Goal: Task Accomplishment & Management: Manage account settings

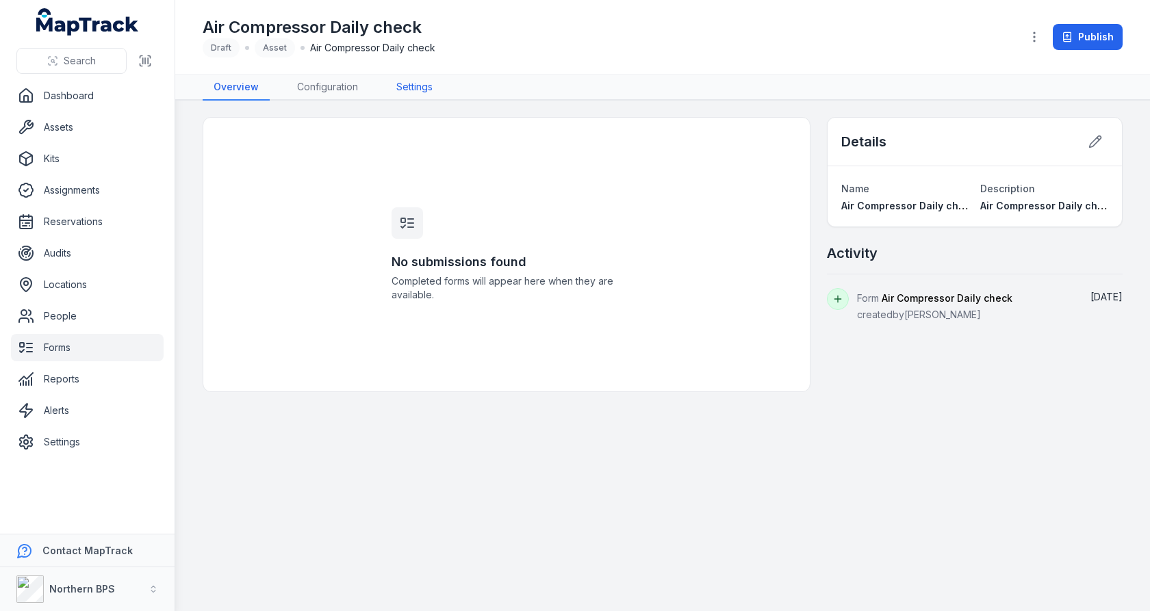
click at [407, 86] on link "Settings" at bounding box center [414, 88] width 58 height 26
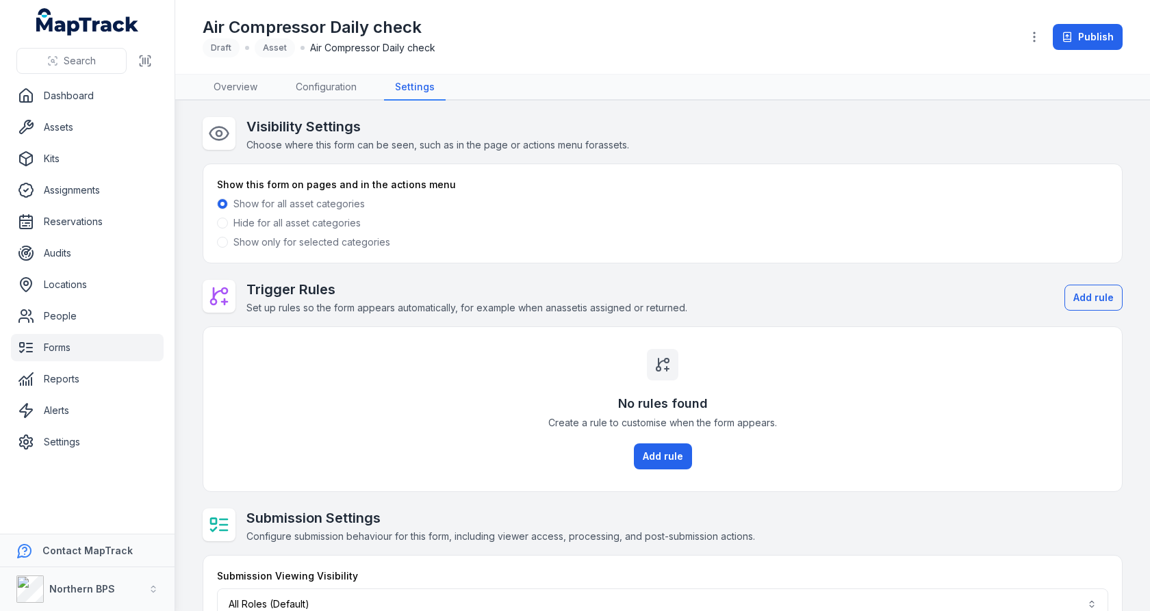
click at [414, 29] on h1 "Air Compressor Daily check" at bounding box center [319, 27] width 233 height 22
click at [594, 123] on h2 "Visibility Settings" at bounding box center [437, 126] width 383 height 19
click at [257, 242] on label "Show only for selected categories" at bounding box center [311, 242] width 157 height 14
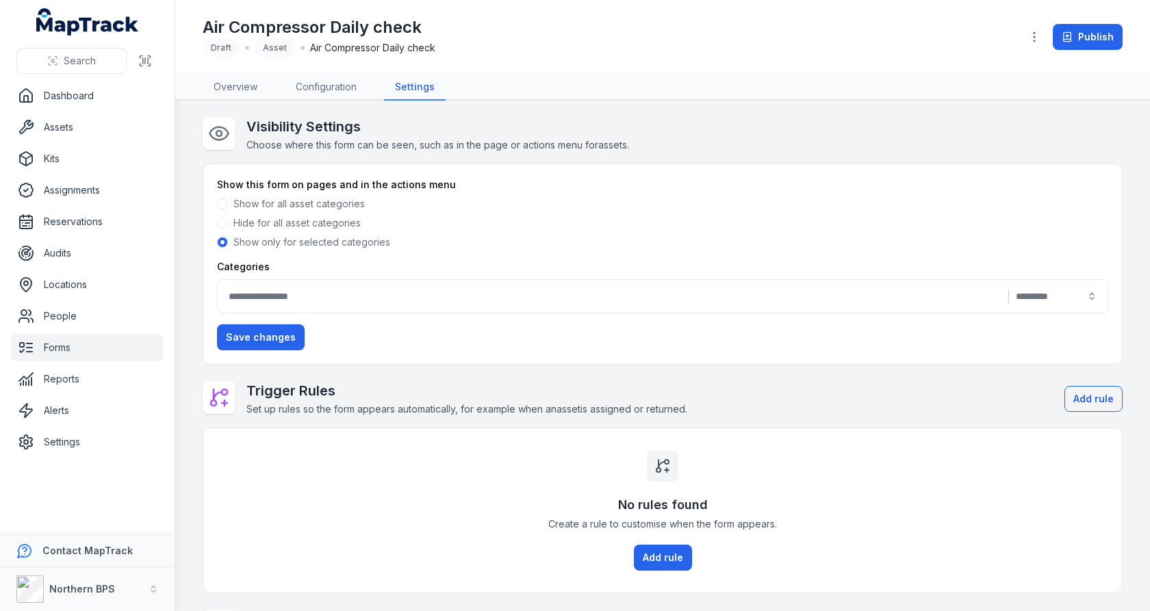
click at [469, 292] on button "|" at bounding box center [662, 296] width 891 height 34
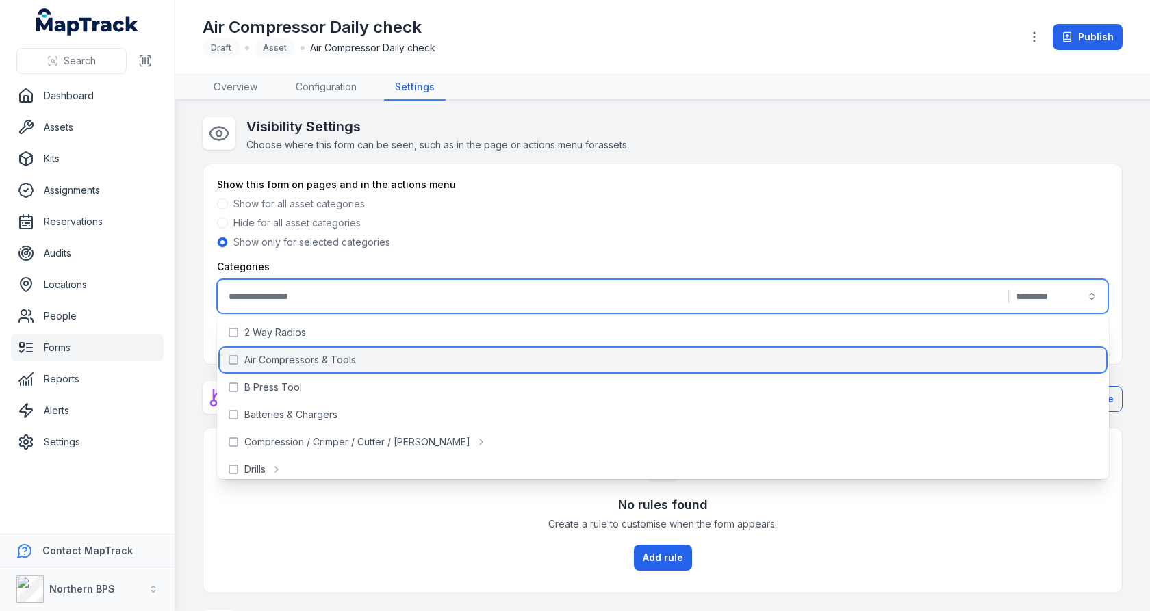
click at [472, 357] on div "Air Compressors & Tools" at bounding box center [663, 360] width 887 height 25
type input "**********"
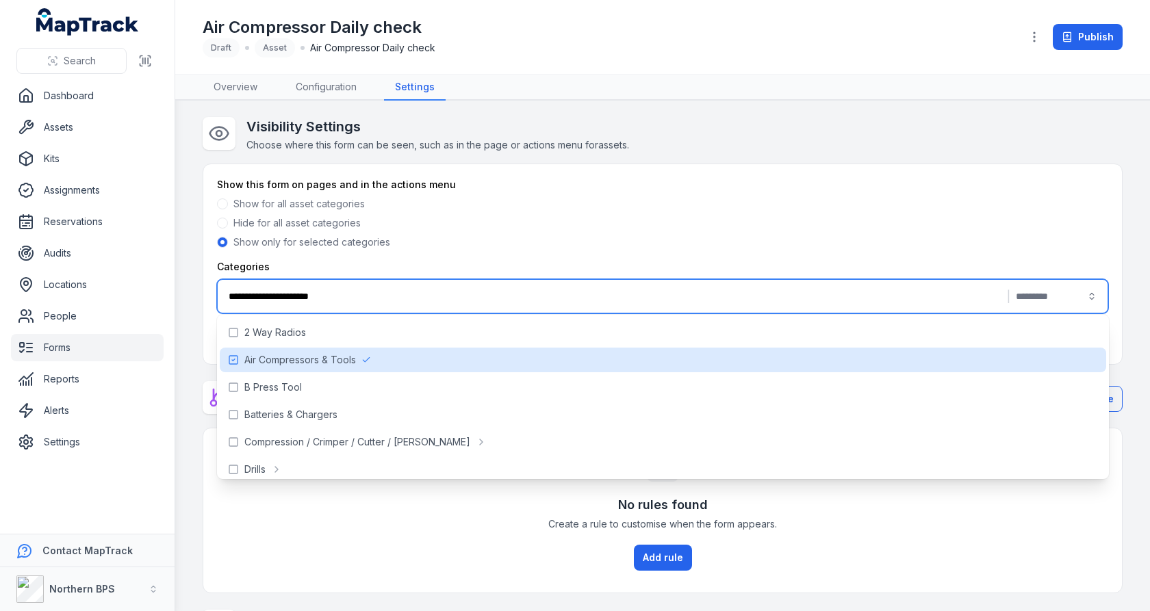
click at [739, 127] on div "Visibility Settings Choose where this form can be seen, such as in the page or …" at bounding box center [663, 135] width 920 height 36
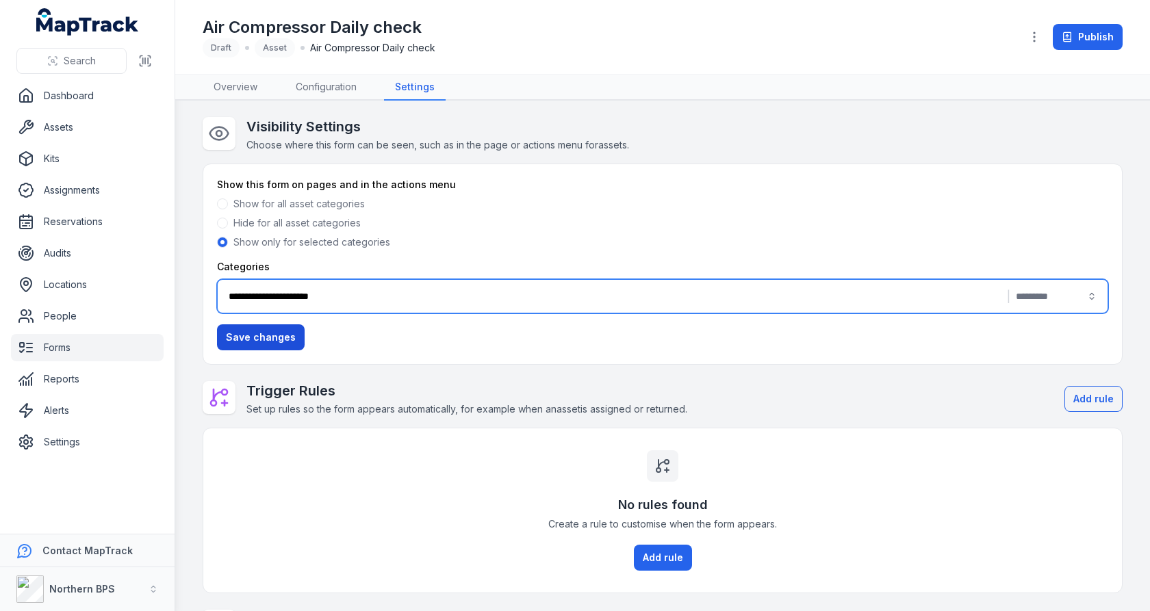
click at [282, 346] on button "Save changes" at bounding box center [261, 337] width 88 height 26
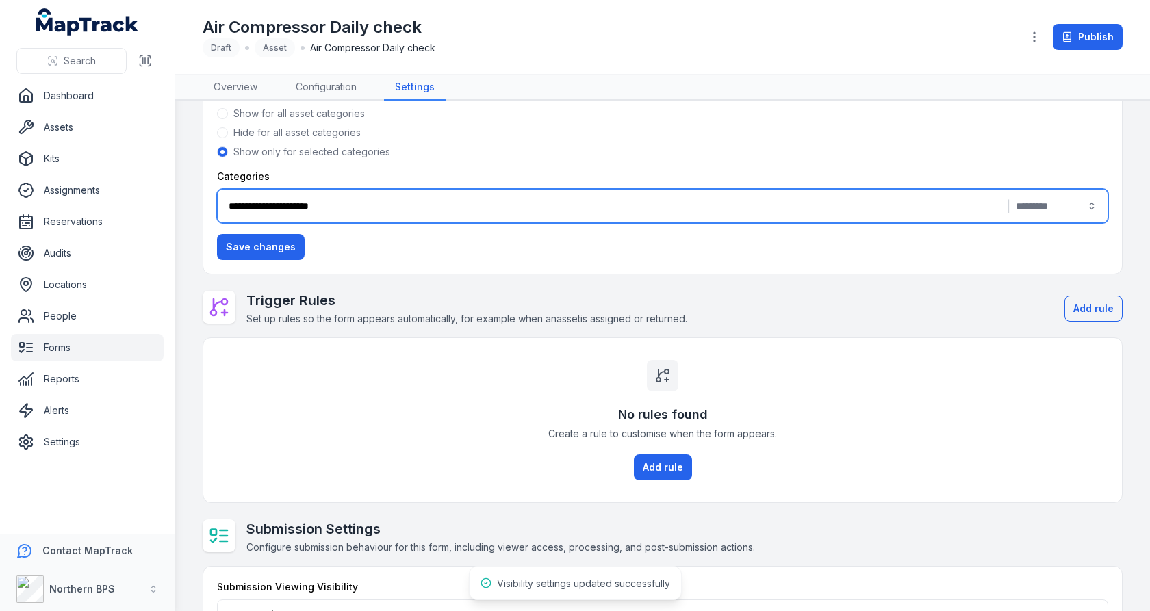
scroll to position [119, 0]
